Goal: Transaction & Acquisition: Purchase product/service

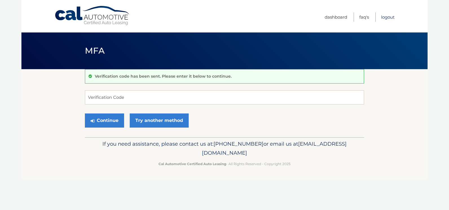
click at [386, 17] on link "Logout" at bounding box center [388, 16] width 14 height 9
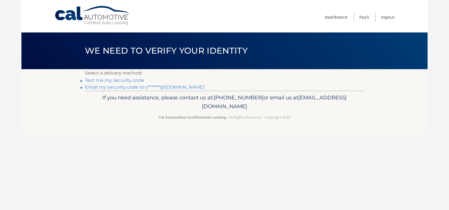
click at [110, 86] on link "Email my security code to s*******@[DOMAIN_NAME]" at bounding box center [145, 86] width 120 height 5
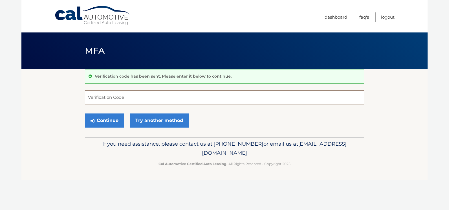
click at [88, 96] on input "Verification Code" at bounding box center [224, 97] width 279 height 14
type input "123965"
click at [1, 118] on body "Cal Automotive Menu Dashboard FAQ's Logout MFA" at bounding box center [224, 105] width 449 height 210
click at [100, 121] on button "Continue" at bounding box center [104, 120] width 39 height 14
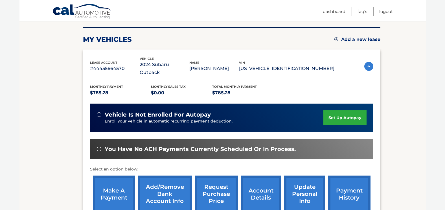
scroll to position [79, 0]
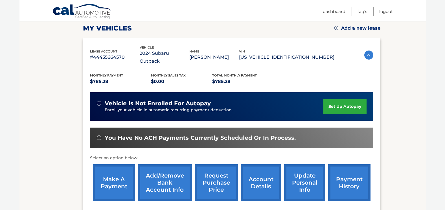
click at [347, 169] on link "payment history" at bounding box center [349, 182] width 42 height 37
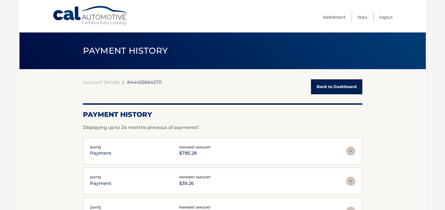
click at [337, 85] on link "Back to Dashboard" at bounding box center [336, 86] width 51 height 15
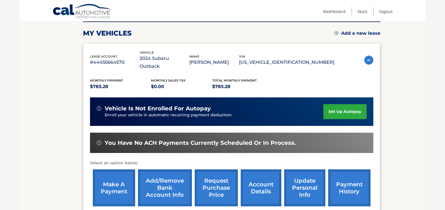
scroll to position [79, 0]
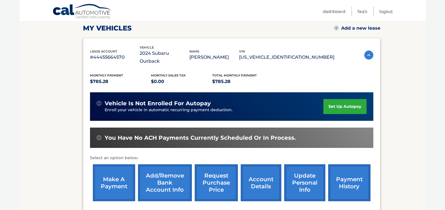
click at [111, 174] on link "make a payment" at bounding box center [114, 182] width 42 height 37
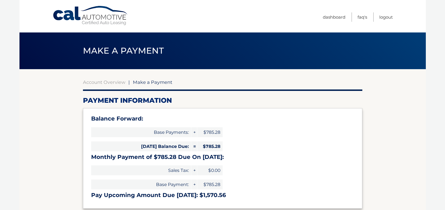
select select "ZGE1YzhkYTktZTAwNC00ZDlhLTgyNDAtMDUxNzNmNjExMDVk"
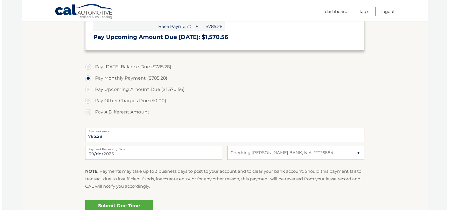
scroll to position [169, 0]
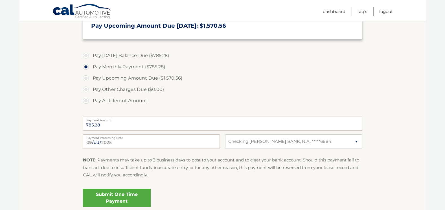
click at [115, 196] on link "Submit One Time Payment" at bounding box center [117, 198] width 68 height 18
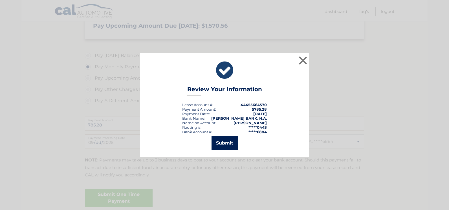
click at [222, 142] on button "Submit" at bounding box center [225, 143] width 26 height 14
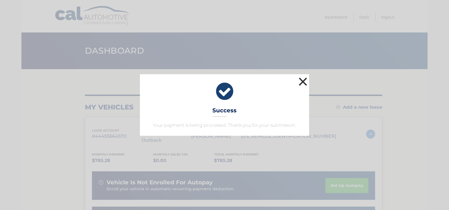
click at [303, 79] on button "×" at bounding box center [302, 81] width 11 height 11
